Goal: Information Seeking & Learning: Learn about a topic

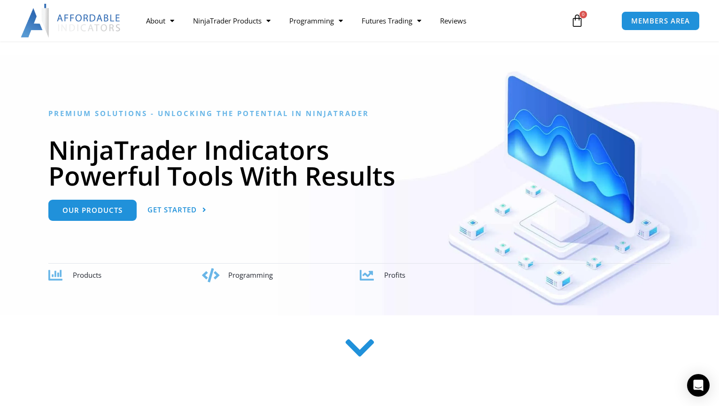
scroll to position [47, 0]
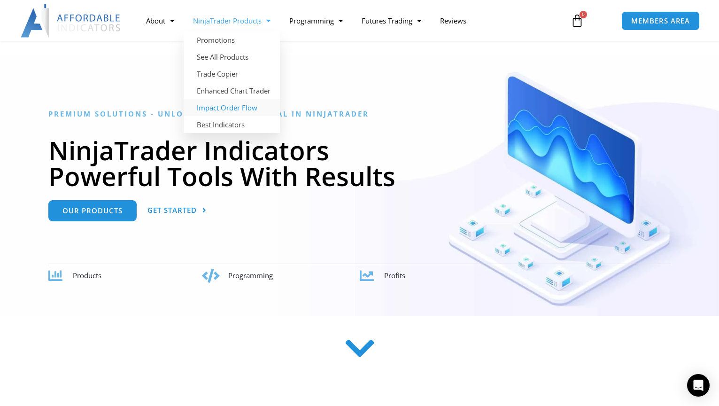
click at [225, 111] on link "Impact Order Flow" at bounding box center [232, 107] width 96 height 17
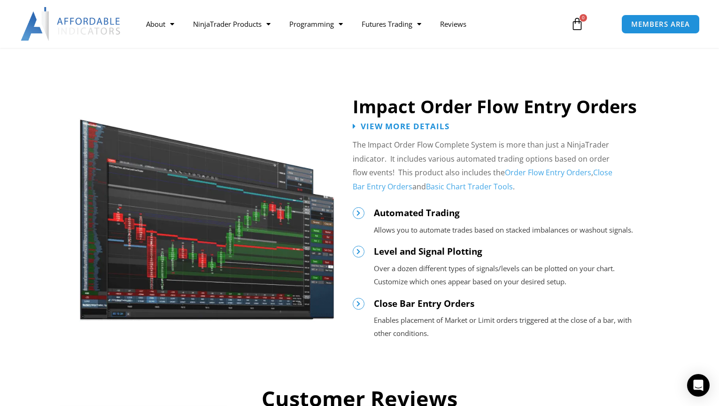
scroll to position [986, 0]
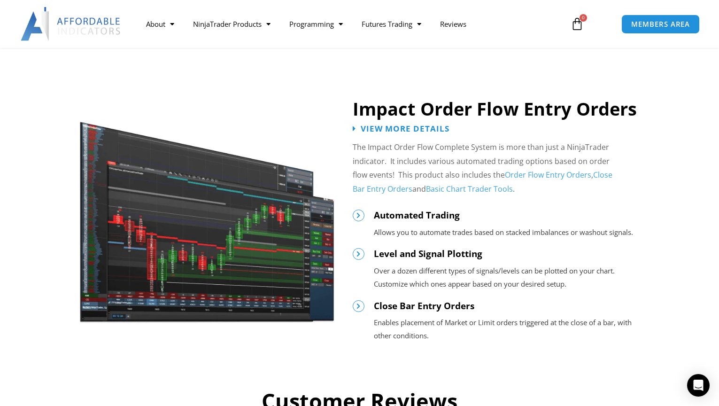
click at [251, 230] on img at bounding box center [207, 216] width 256 height 216
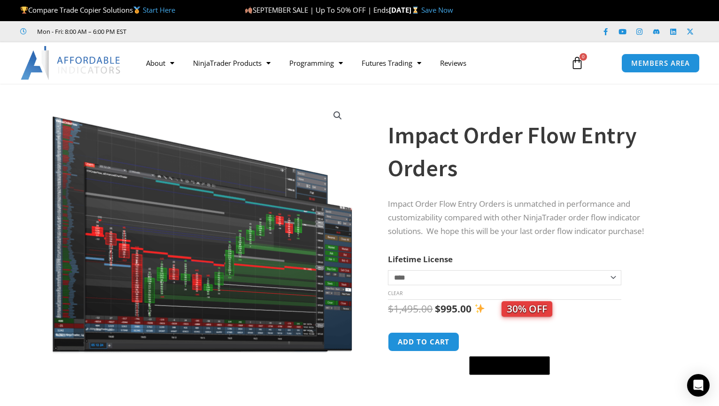
click at [614, 276] on select "**********" at bounding box center [504, 277] width 233 height 15
click at [388, 270] on select "**********" at bounding box center [504, 277] width 233 height 15
click at [612, 276] on select "**********" at bounding box center [504, 277] width 233 height 15
select select "*"
click at [388, 270] on select "**********" at bounding box center [504, 277] width 233 height 15
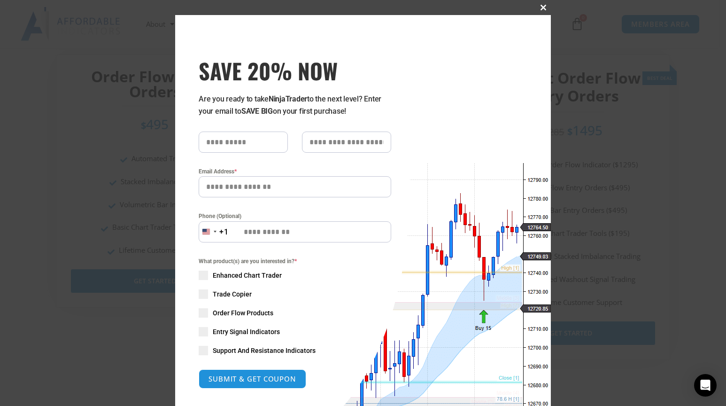
click at [540, 3] on button "Close this module" at bounding box center [543, 7] width 15 height 15
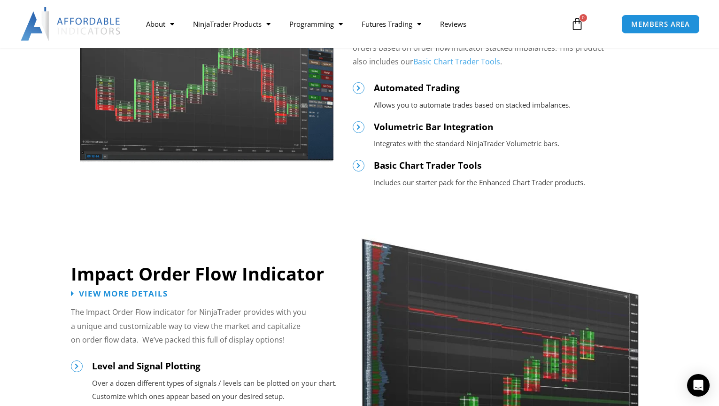
scroll to position [564, 0]
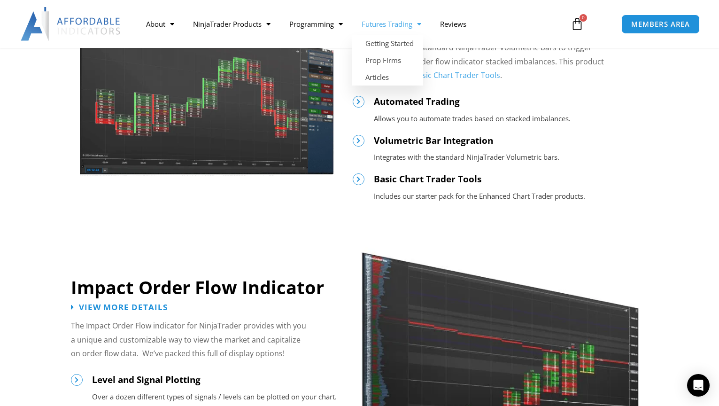
click at [421, 25] on span "Menu" at bounding box center [416, 24] width 9 height 16
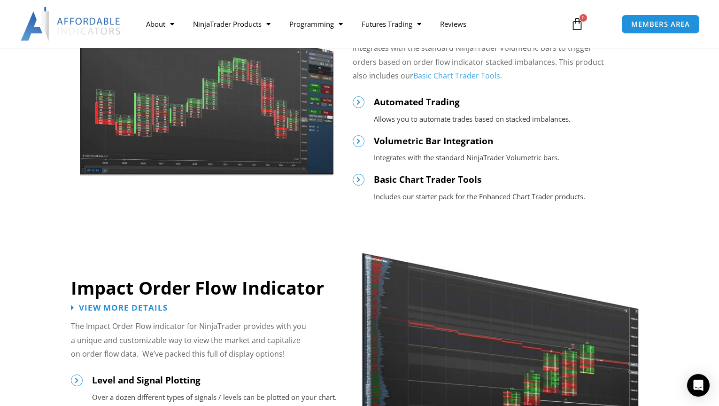
scroll to position [564, 0]
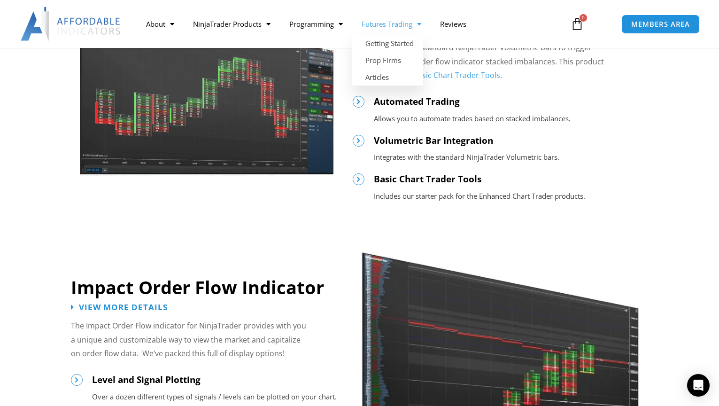
click at [403, 21] on link "Futures Trading" at bounding box center [391, 24] width 78 height 22
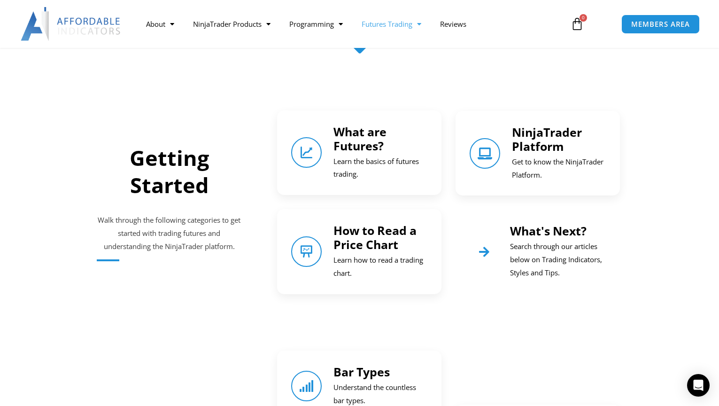
scroll to position [376, 0]
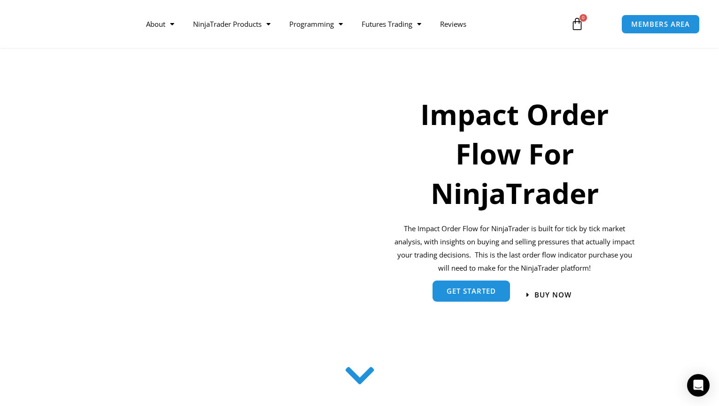
scroll to position [94, 0]
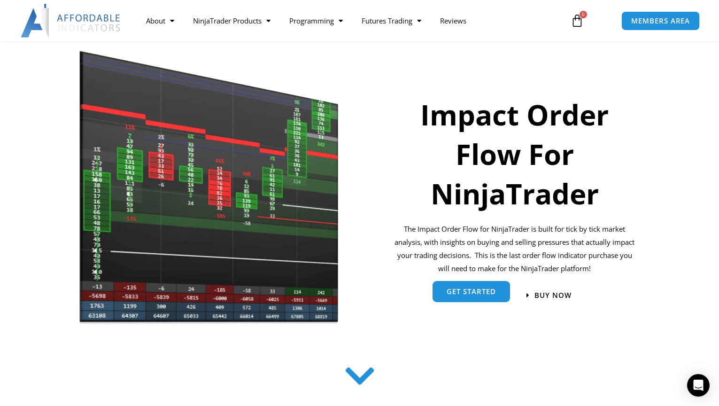
click at [471, 289] on span "get started" at bounding box center [471, 291] width 49 height 7
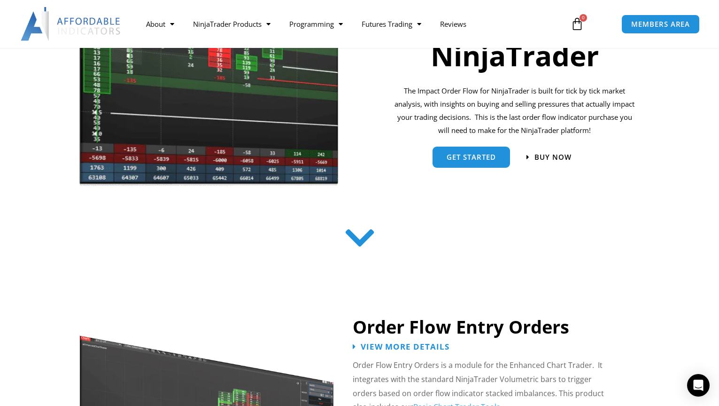
scroll to position [218, 0]
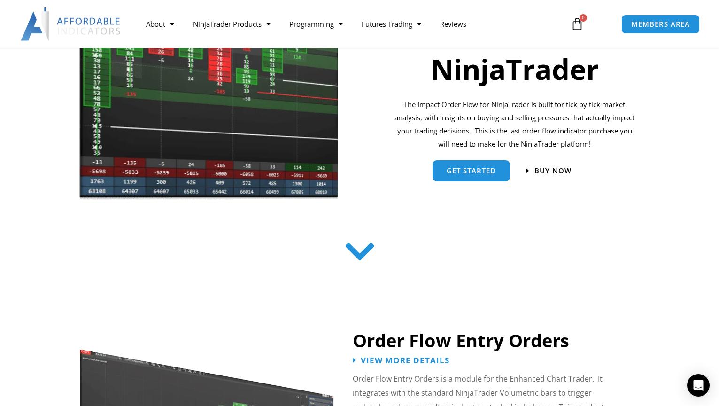
click at [145, 121] on img at bounding box center [209, 63] width 261 height 278
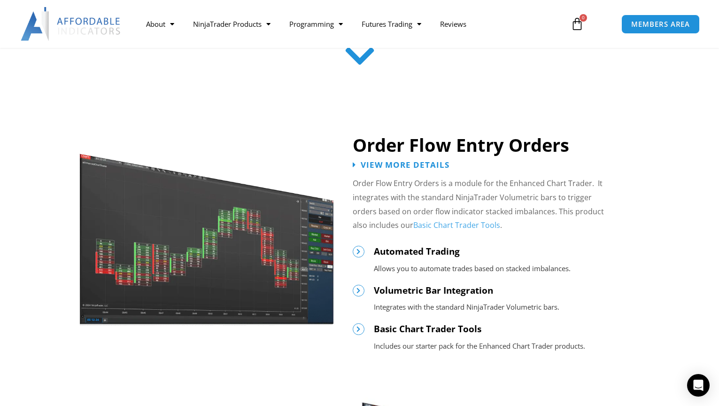
scroll to position [376, 0]
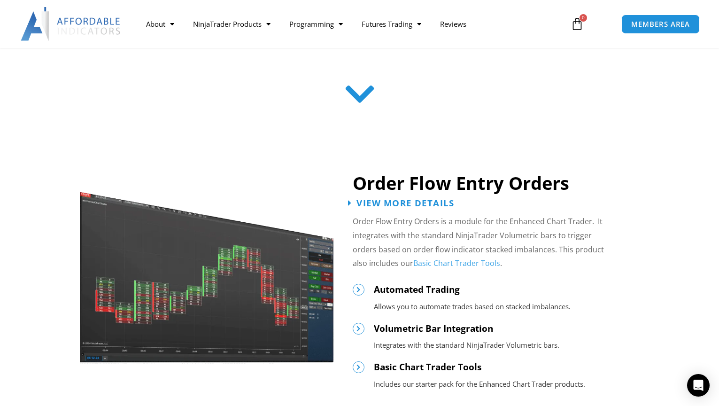
click at [415, 198] on span "View More Details" at bounding box center [405, 202] width 98 height 9
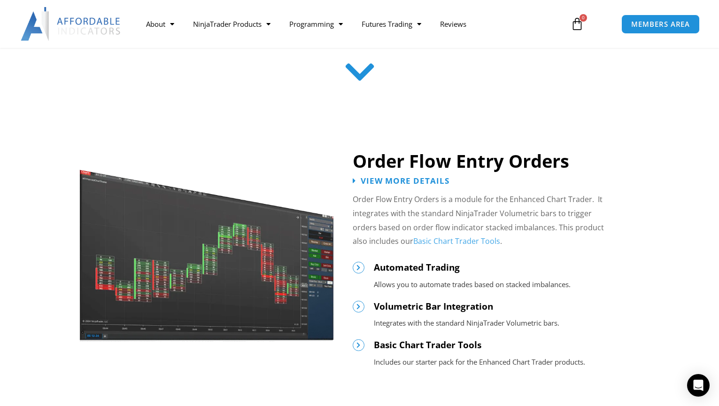
scroll to position [423, 0]
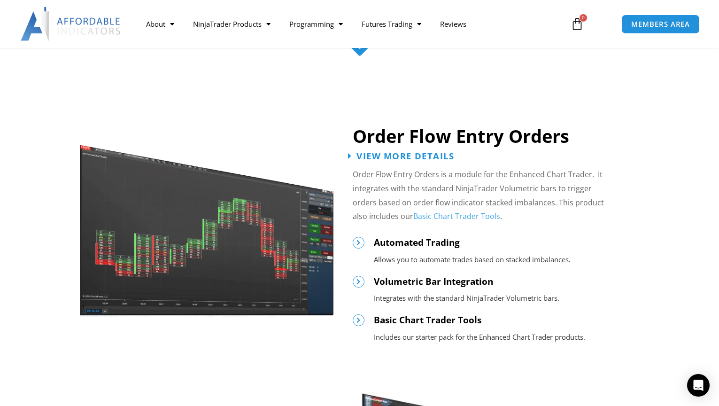
click at [398, 159] on span "View More Details" at bounding box center [405, 155] width 98 height 9
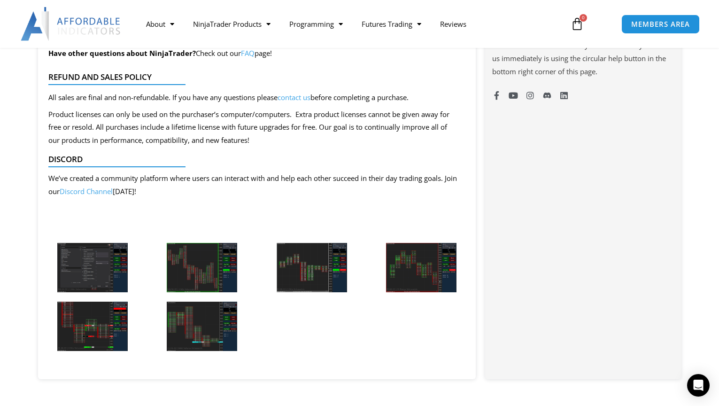
scroll to position [798, 0]
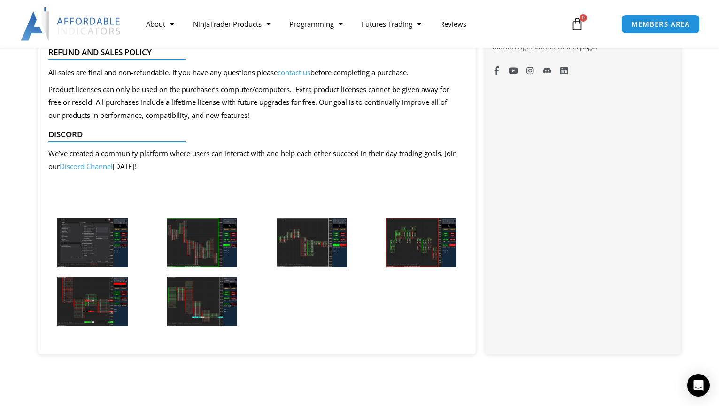
click at [86, 234] on img at bounding box center [92, 242] width 70 height 49
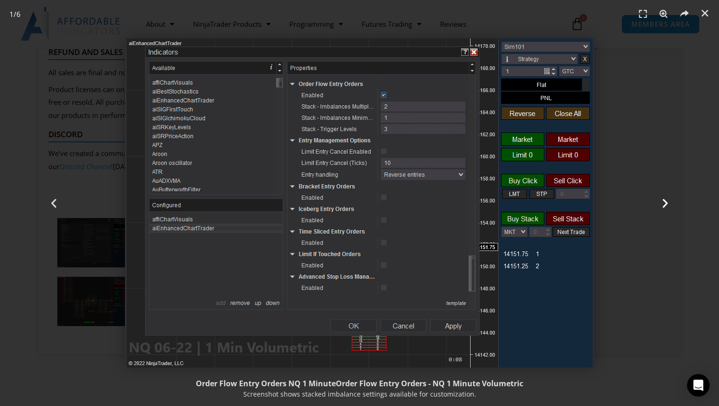
click at [663, 205] on icon "Next slide" at bounding box center [665, 203] width 12 height 12
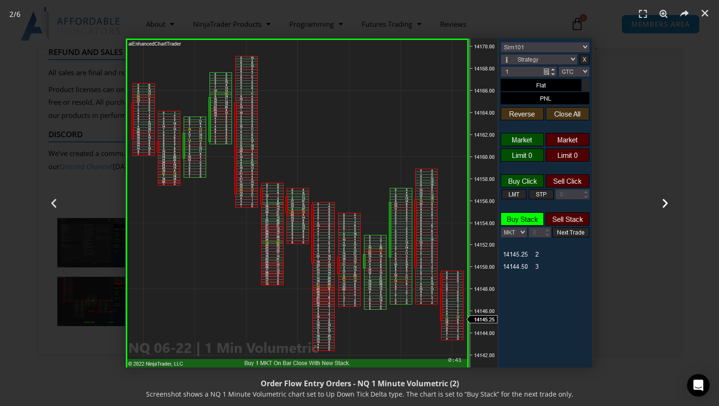
click at [663, 204] on icon "Next slide" at bounding box center [665, 203] width 12 height 12
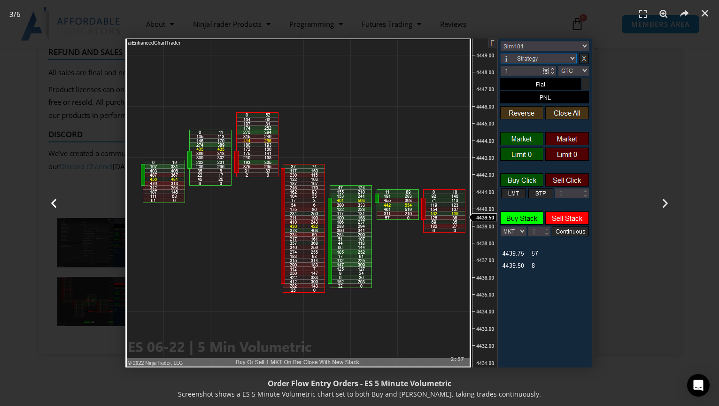
click at [55, 204] on icon "Previous slide" at bounding box center [54, 203] width 12 height 12
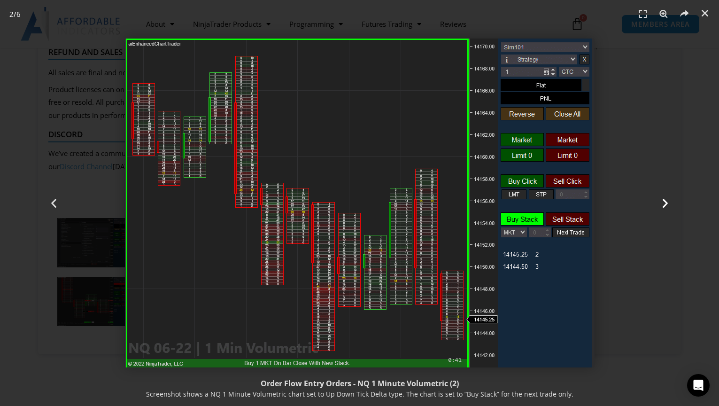
click at [666, 207] on icon "Next slide" at bounding box center [665, 203] width 12 height 12
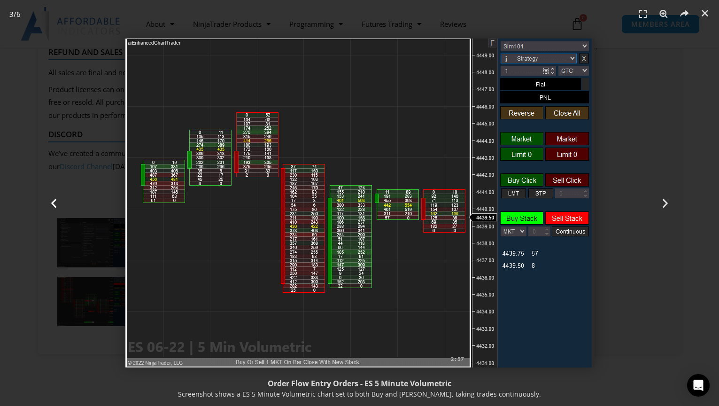
click at [55, 201] on icon "Previous slide" at bounding box center [54, 203] width 12 height 12
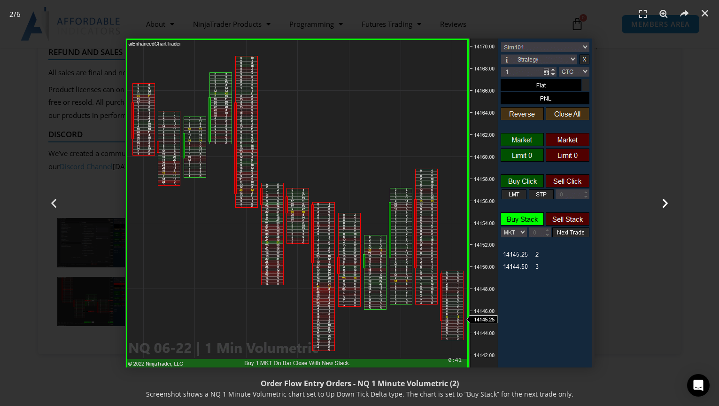
click at [662, 200] on icon "Next slide" at bounding box center [665, 203] width 12 height 12
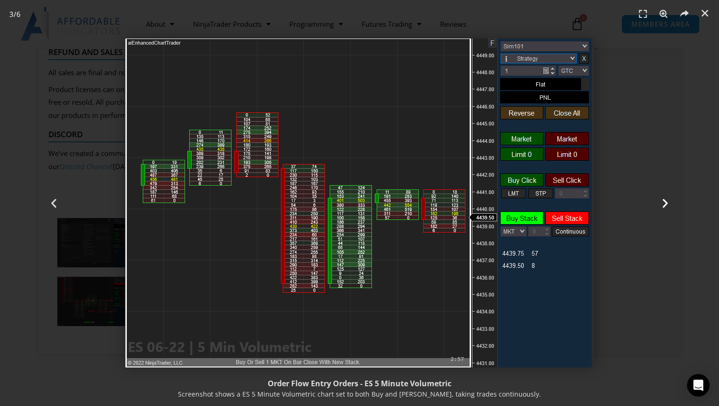
click at [662, 200] on icon "Next slide" at bounding box center [665, 203] width 12 height 12
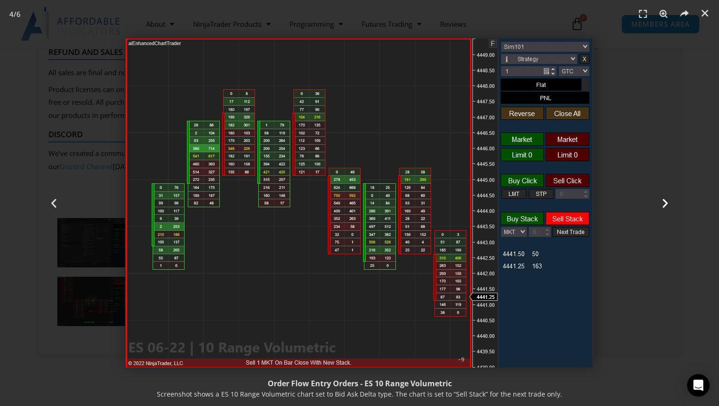
click at [661, 203] on icon "Next slide" at bounding box center [665, 203] width 12 height 12
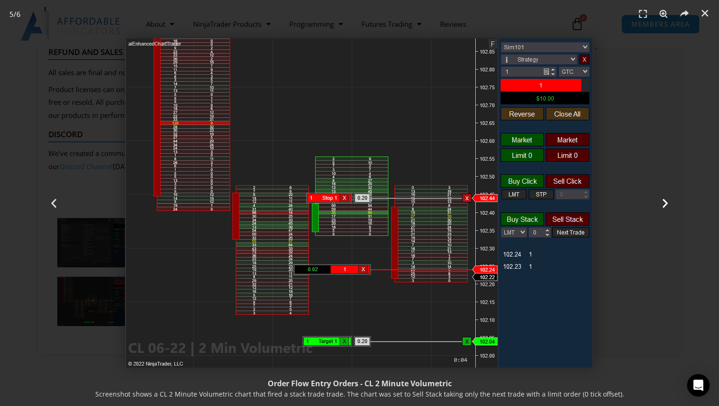
click at [667, 201] on icon "Next slide" at bounding box center [665, 203] width 12 height 12
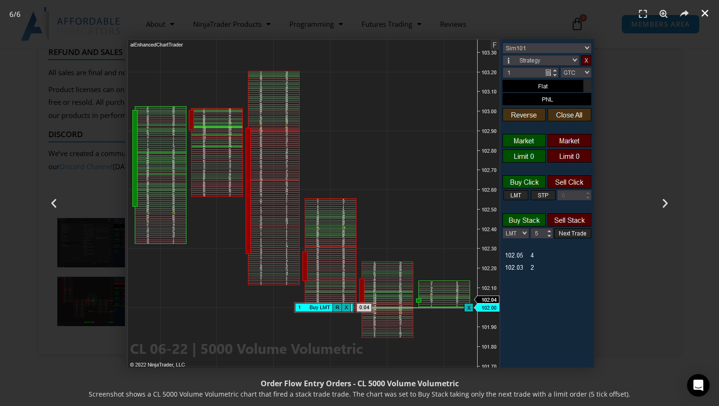
click at [704, 8] on link "Close (Esc)" at bounding box center [705, 13] width 14 height 14
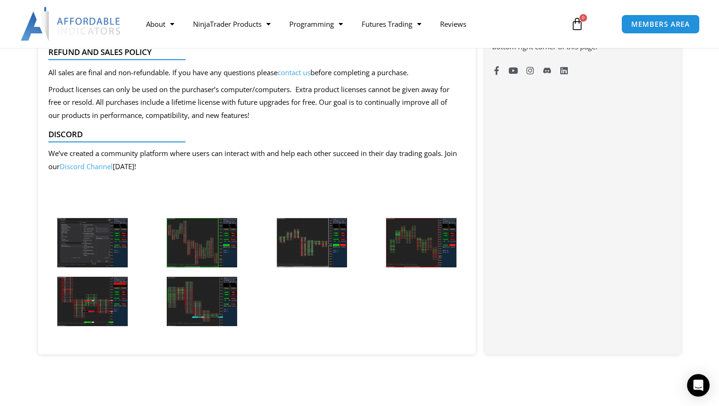
click at [207, 240] on img at bounding box center [202, 242] width 70 height 49
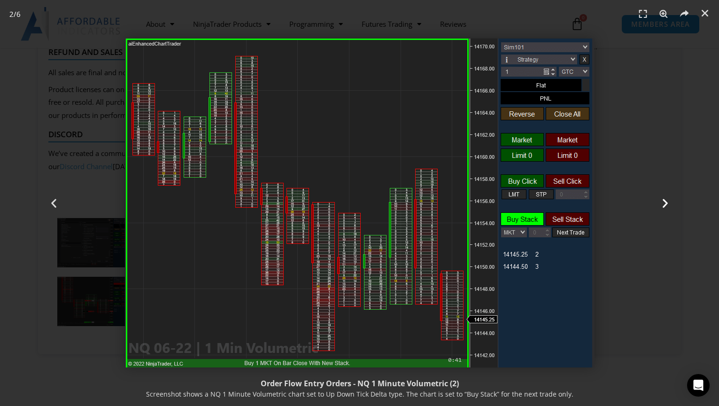
click at [659, 201] on icon "Next slide" at bounding box center [665, 203] width 12 height 12
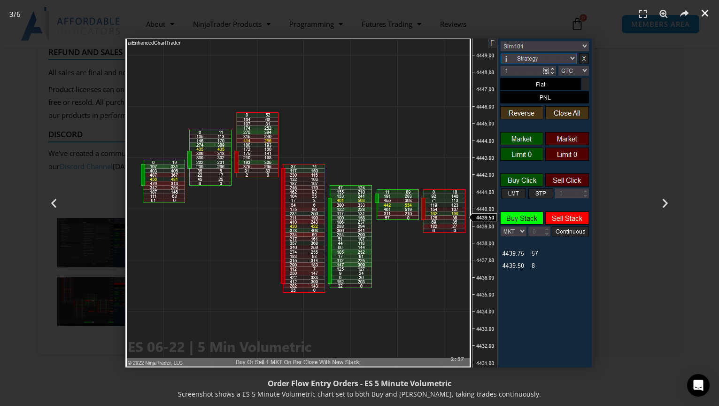
click at [704, 8] on link "Close (Esc)" at bounding box center [705, 13] width 14 height 14
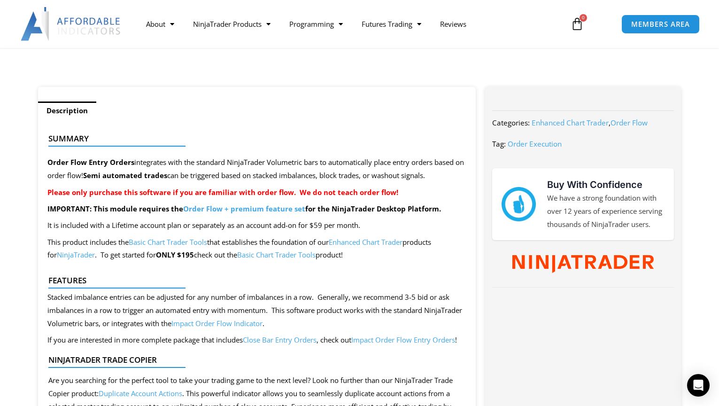
scroll to position [329, 0]
